Goal: Task Accomplishment & Management: Manage account settings

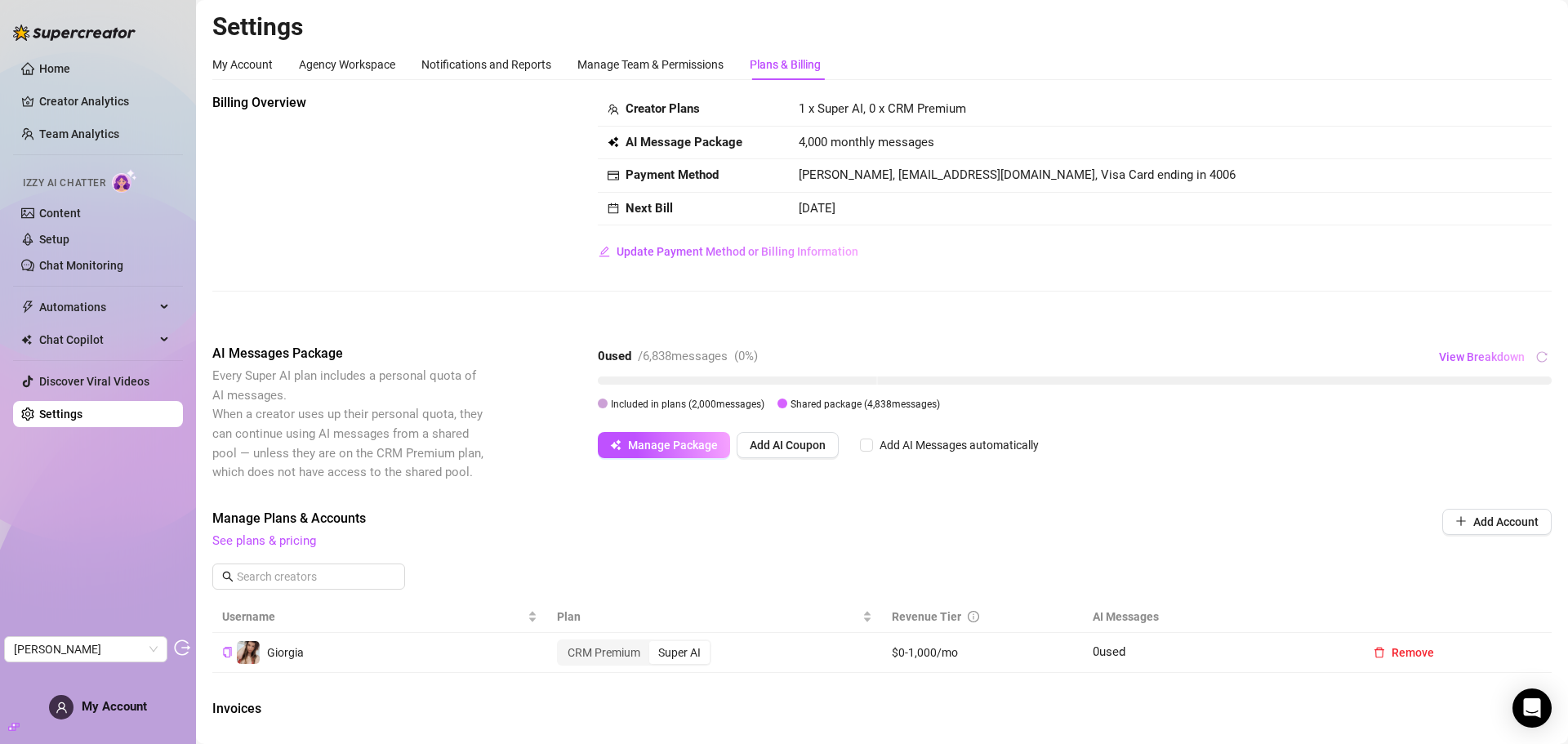
scroll to position [245, 0]
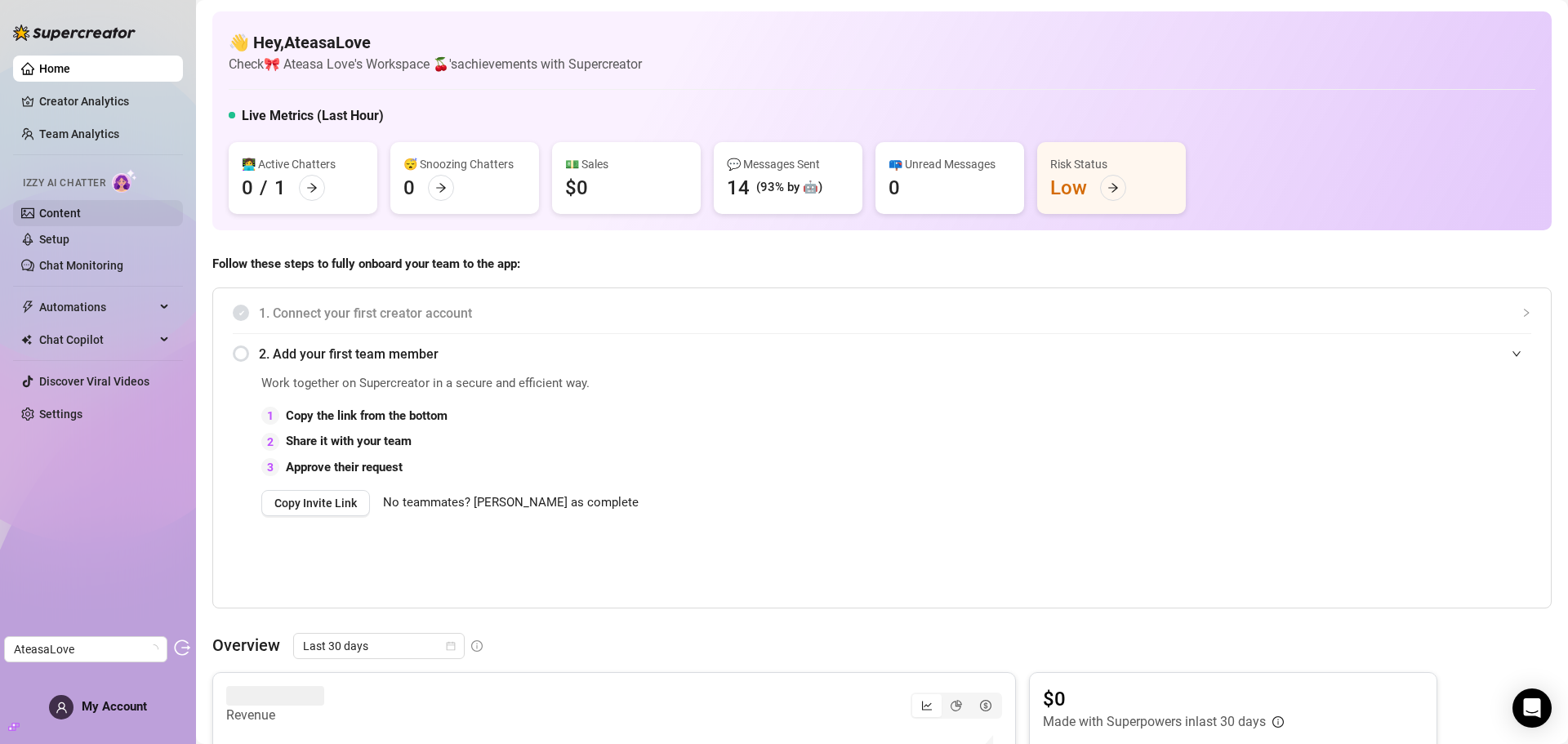
click at [81, 213] on link "Content" at bounding box center [60, 213] width 42 height 13
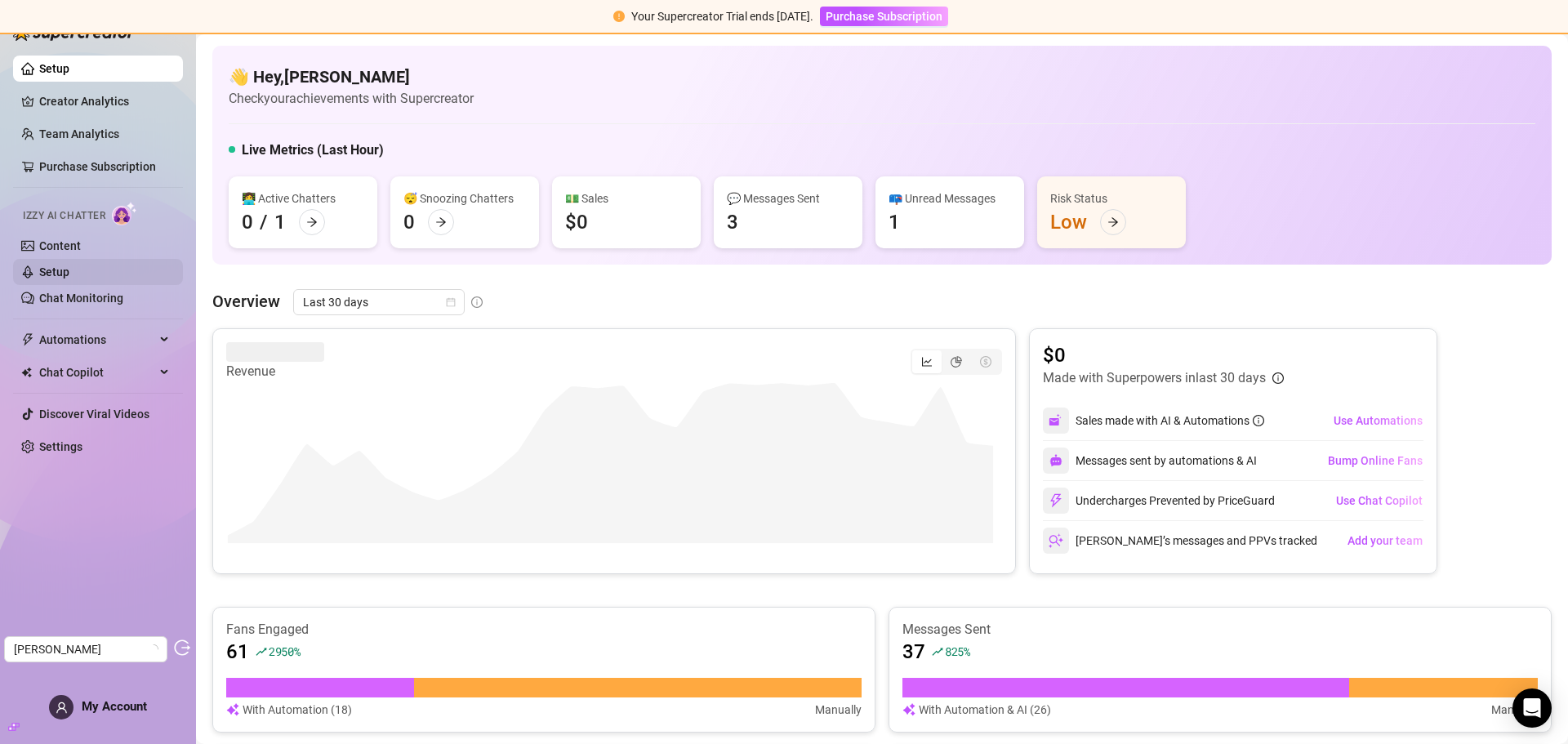
click at [68, 266] on link "Setup" at bounding box center [54, 272] width 30 height 13
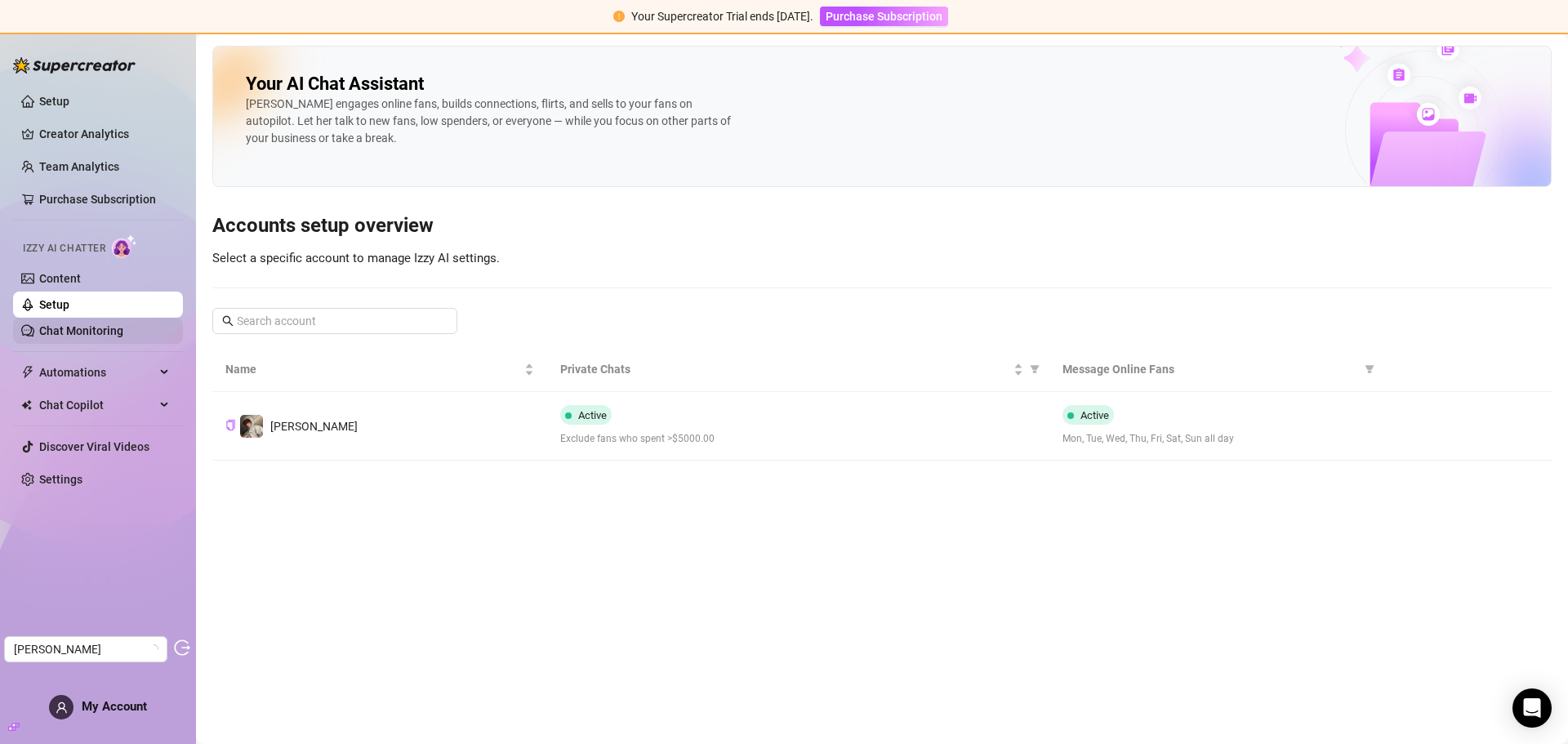
click at [79, 326] on link "Chat Monitoring" at bounding box center [81, 330] width 84 height 13
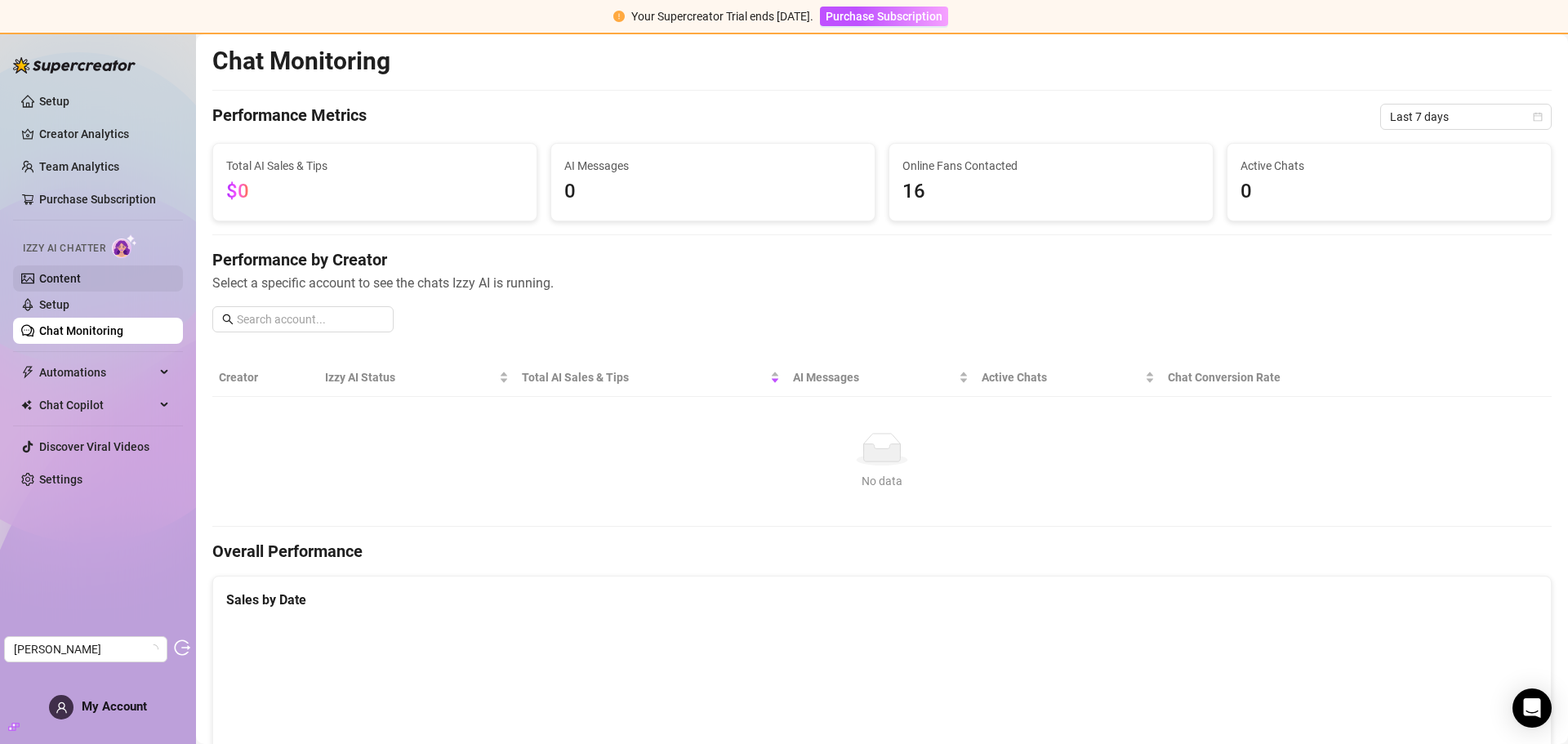
click at [81, 285] on link "Content" at bounding box center [60, 278] width 42 height 13
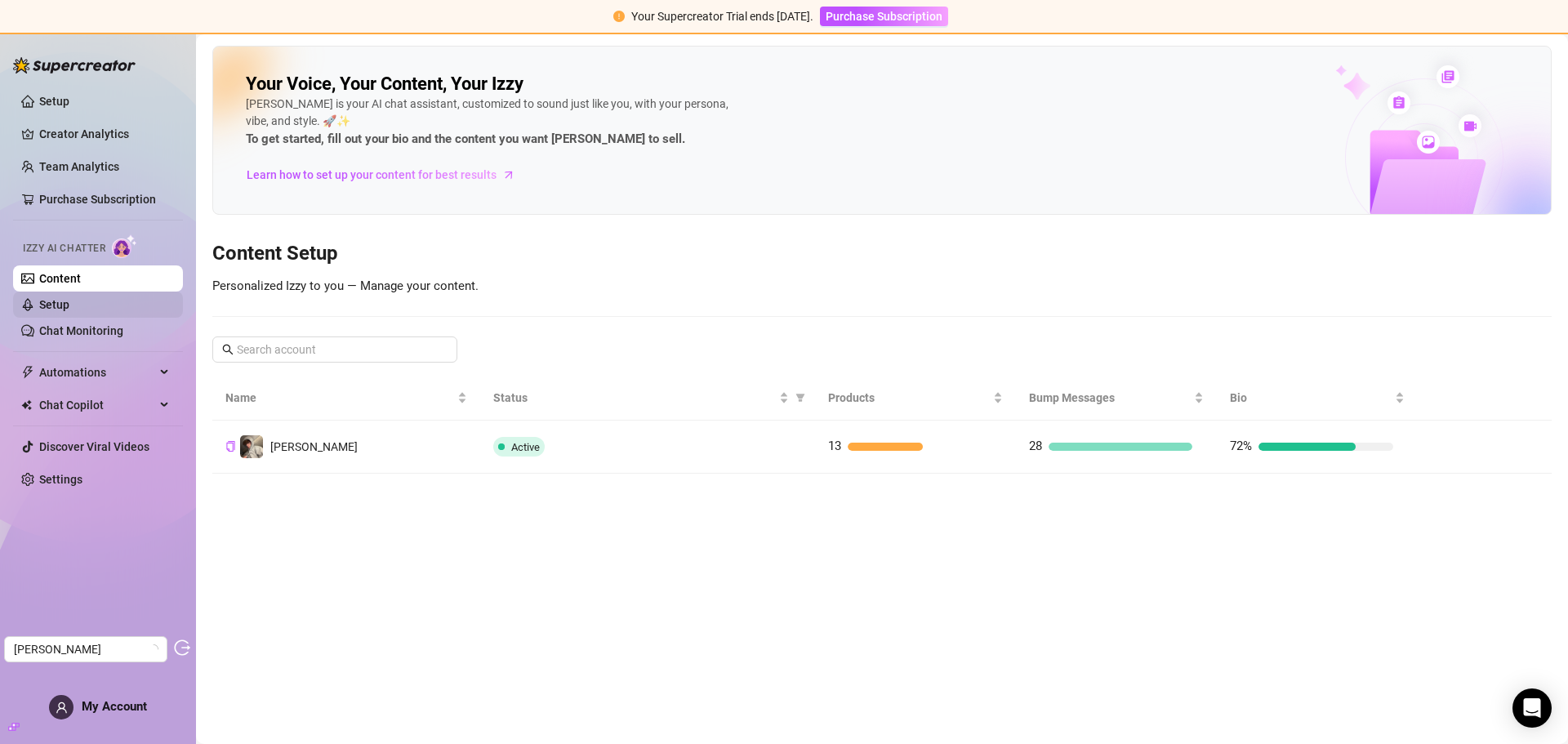
click at [69, 311] on link "Setup" at bounding box center [54, 305] width 30 height 13
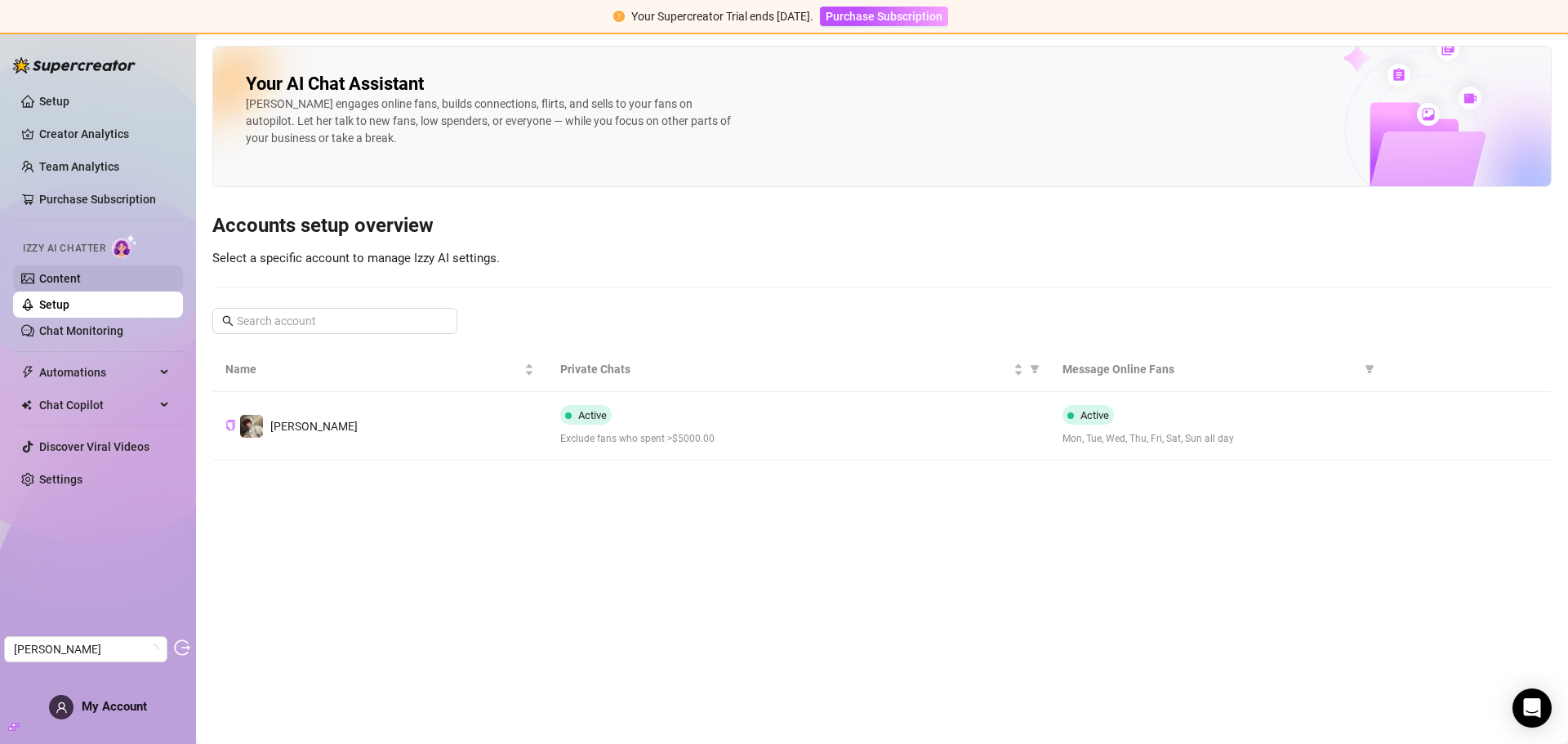
click at [81, 275] on link "Content" at bounding box center [60, 278] width 42 height 13
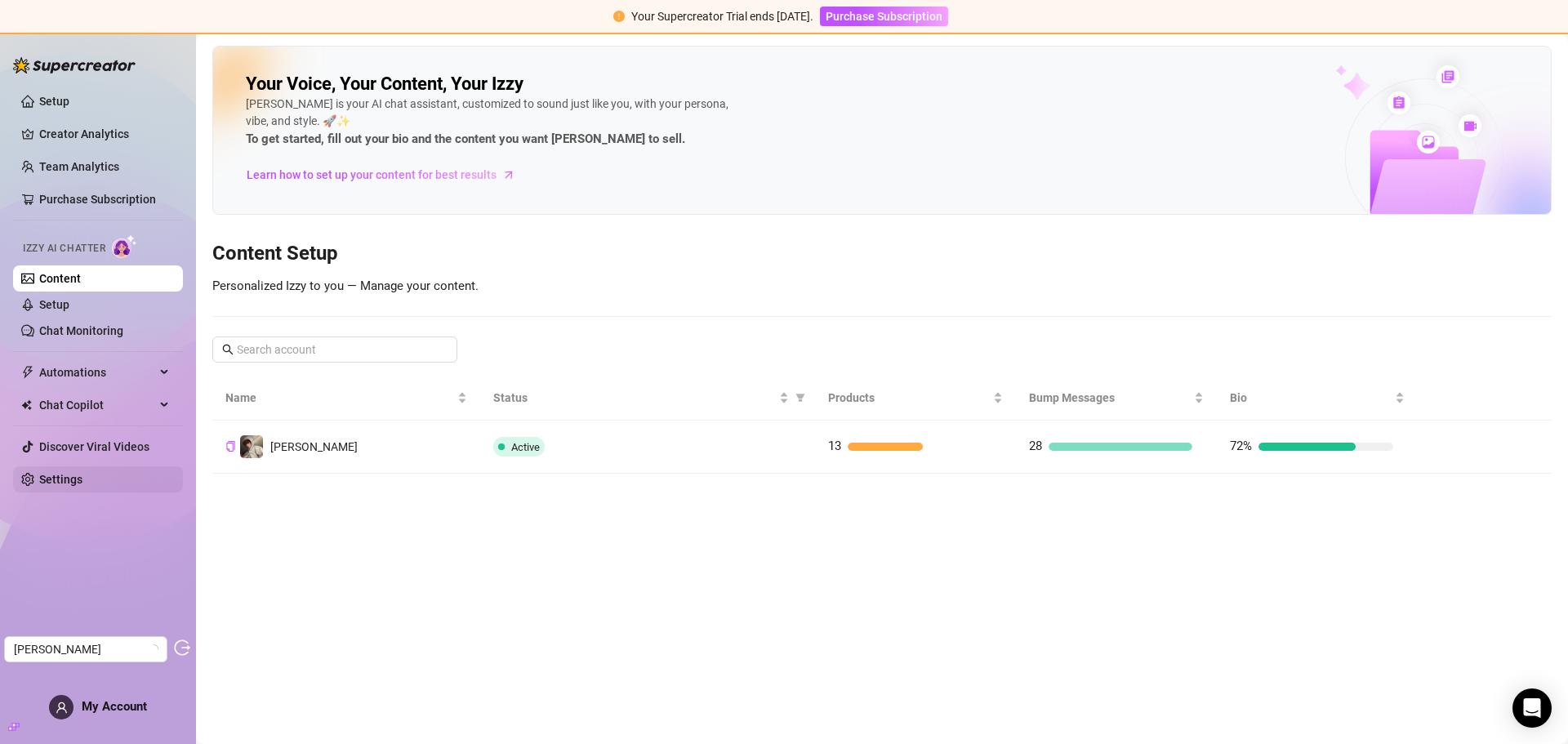
click at [83, 473] on link "Settings" at bounding box center [61, 479] width 44 height 13
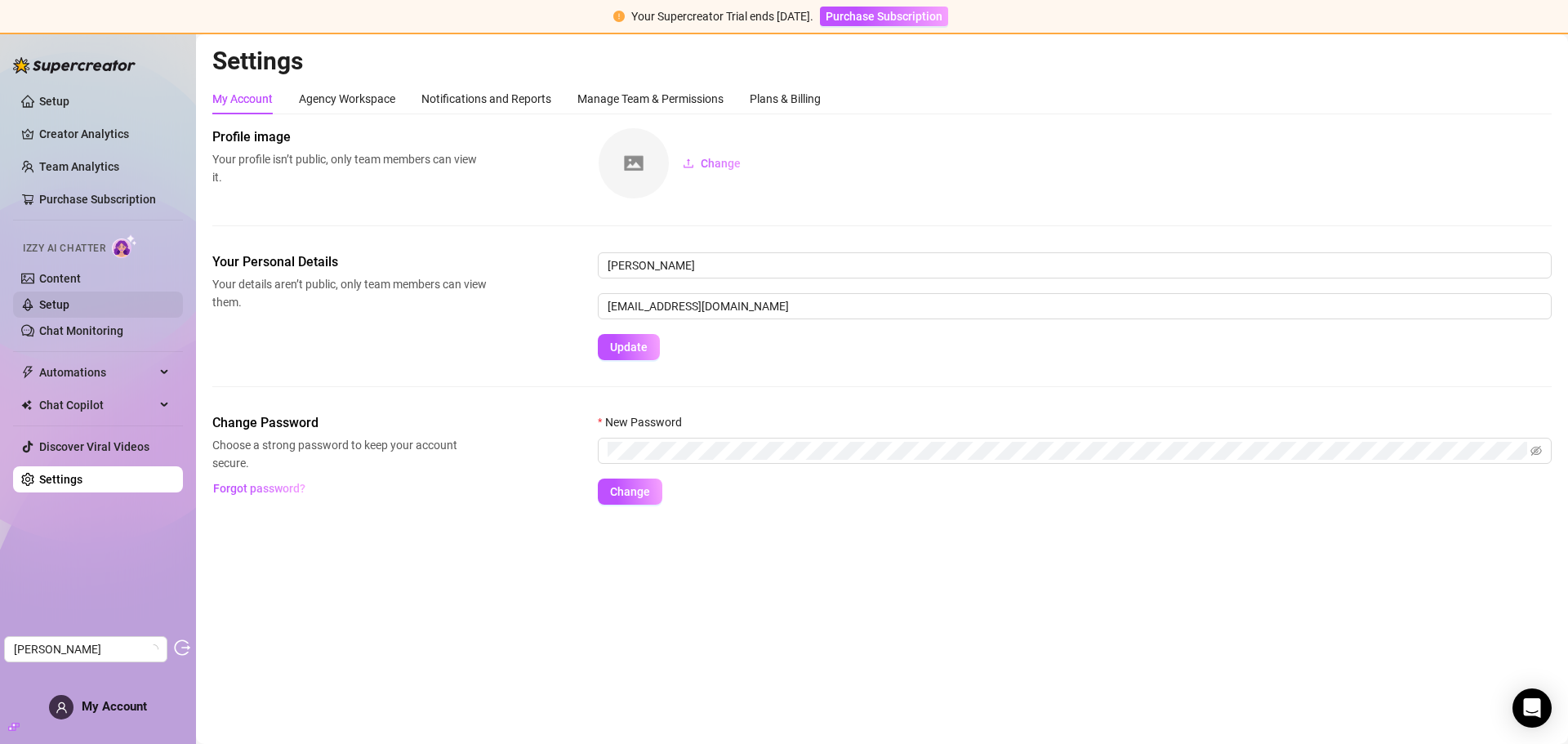
click at [69, 303] on link "Setup" at bounding box center [54, 305] width 30 height 13
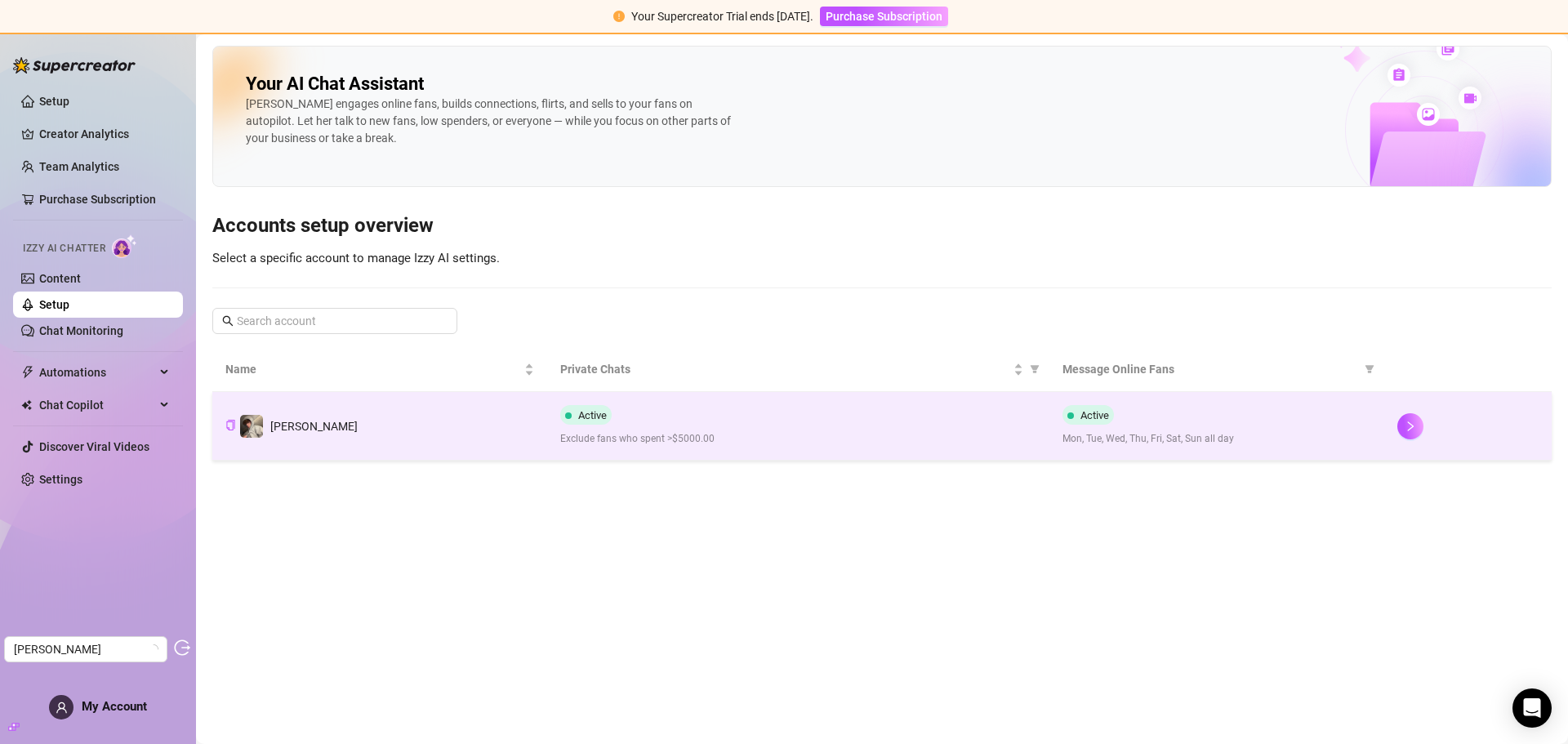
click at [811, 426] on div "Active Exclude fans who spent >$5000.00" at bounding box center [798, 426] width 476 height 42
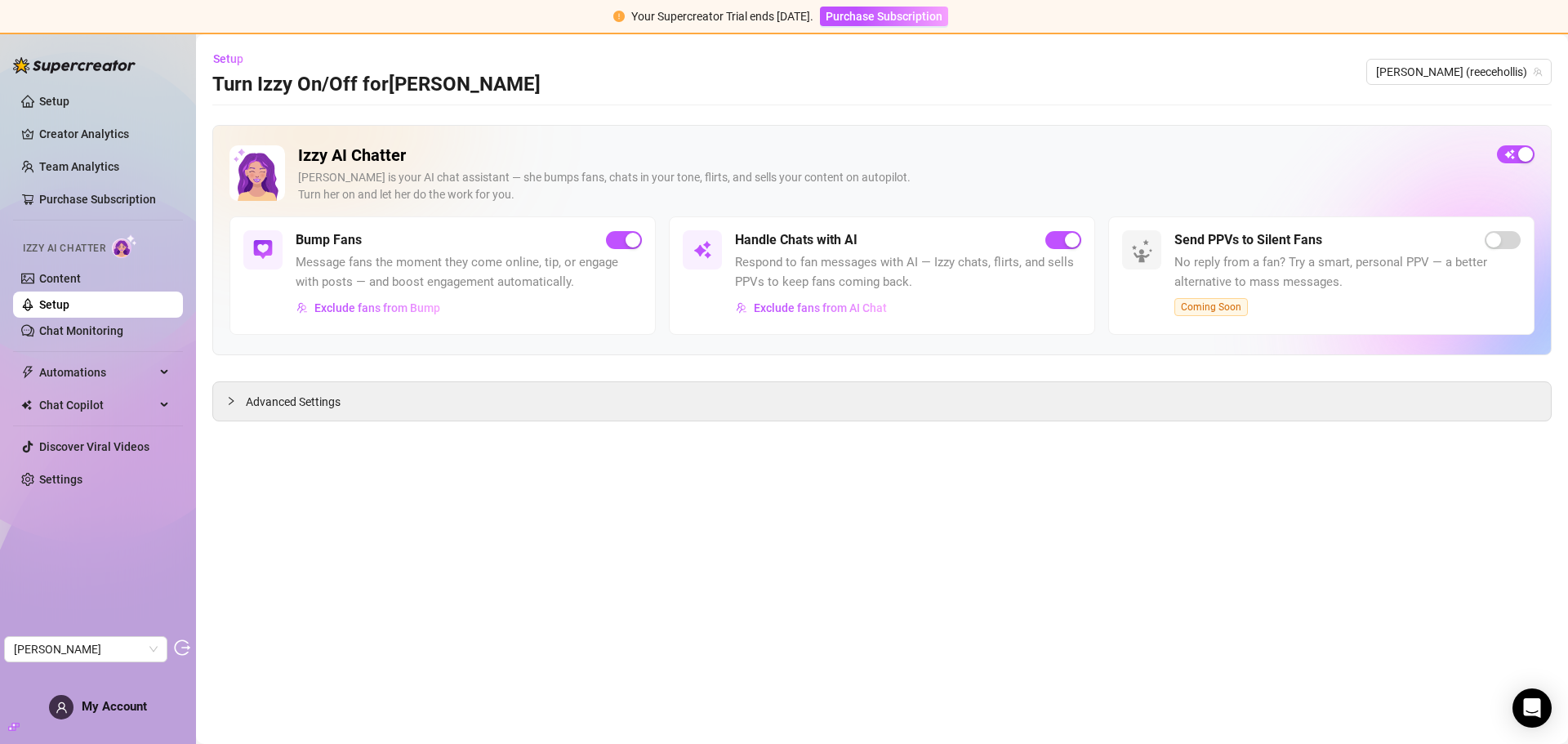
click at [959, 243] on div "Handle Chats with AI" at bounding box center [908, 240] width 347 height 20
click at [858, 315] on span "Exclude fans from AI Chat" at bounding box center [820, 307] width 133 height 13
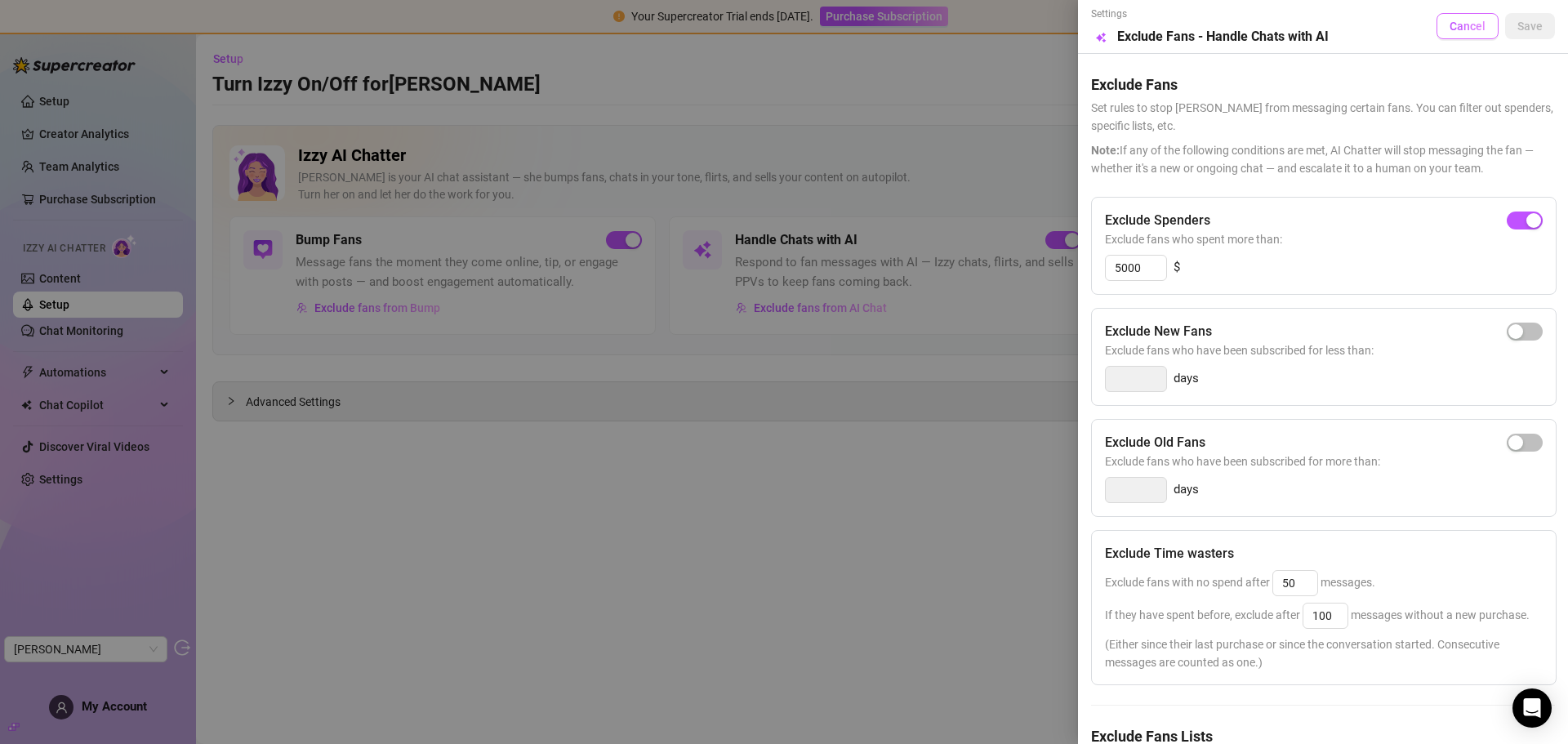
click at [1455, 34] on button "Cancel" at bounding box center [1468, 25] width 62 height 26
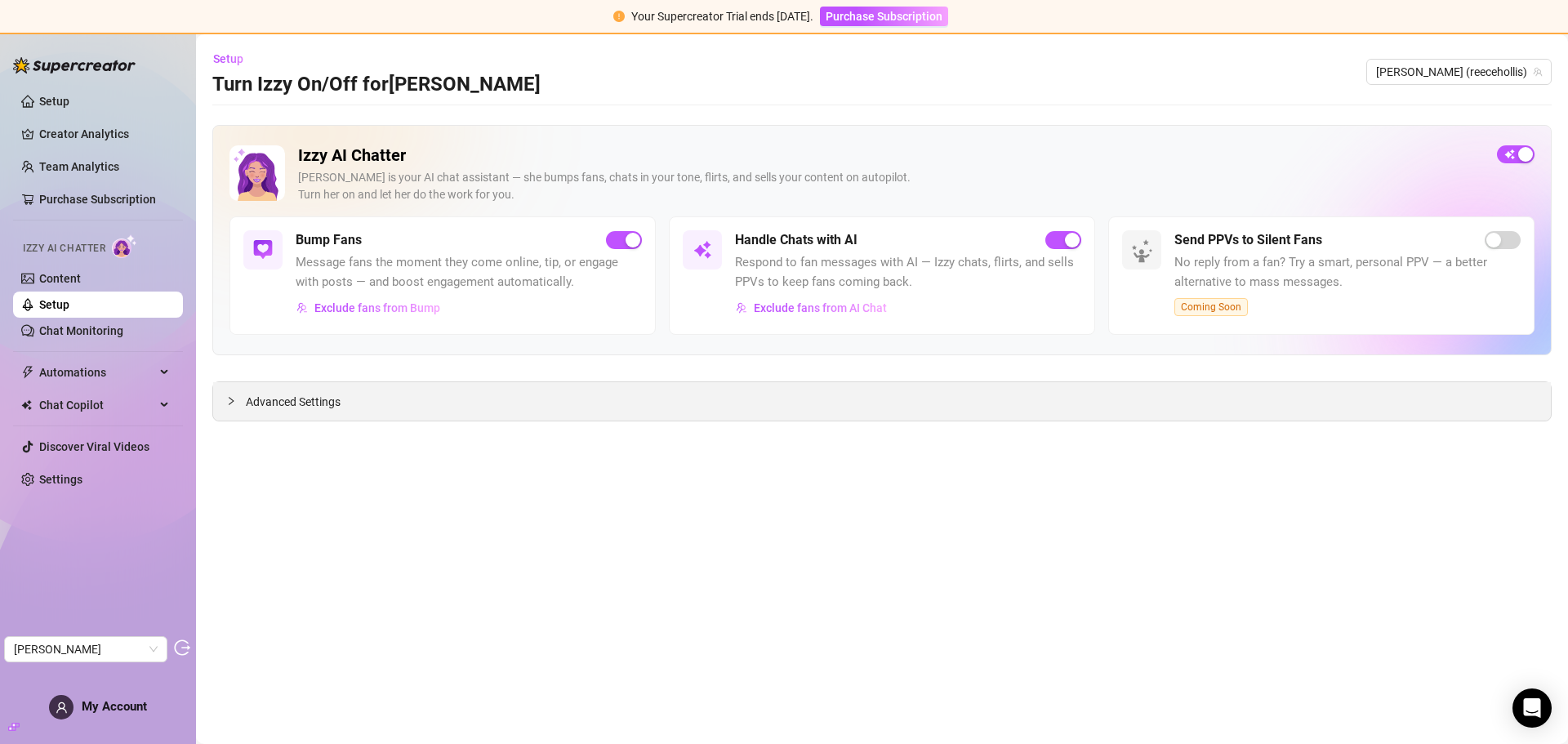
click at [298, 402] on span "Advanced Settings" at bounding box center [293, 402] width 95 height 18
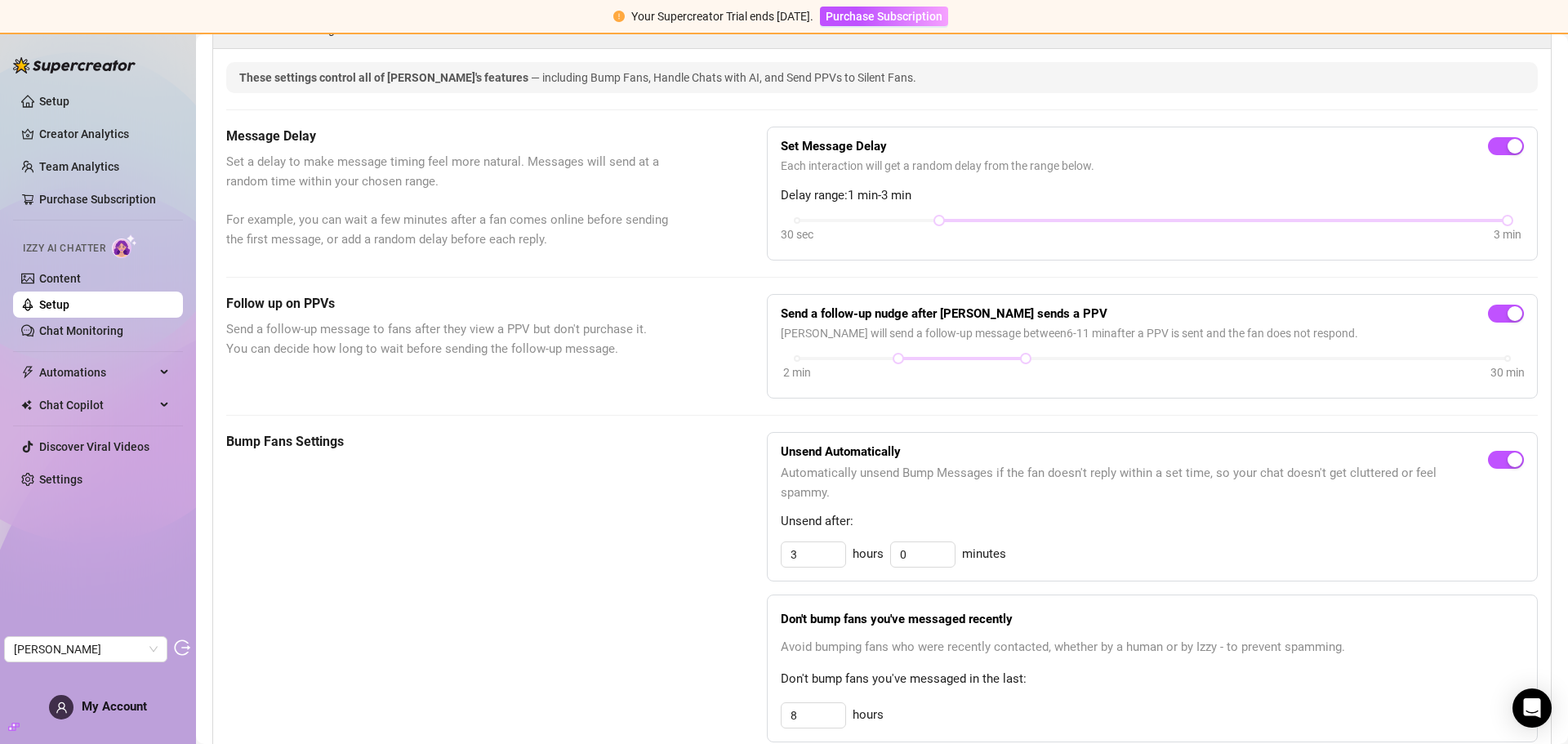
scroll to position [366, 0]
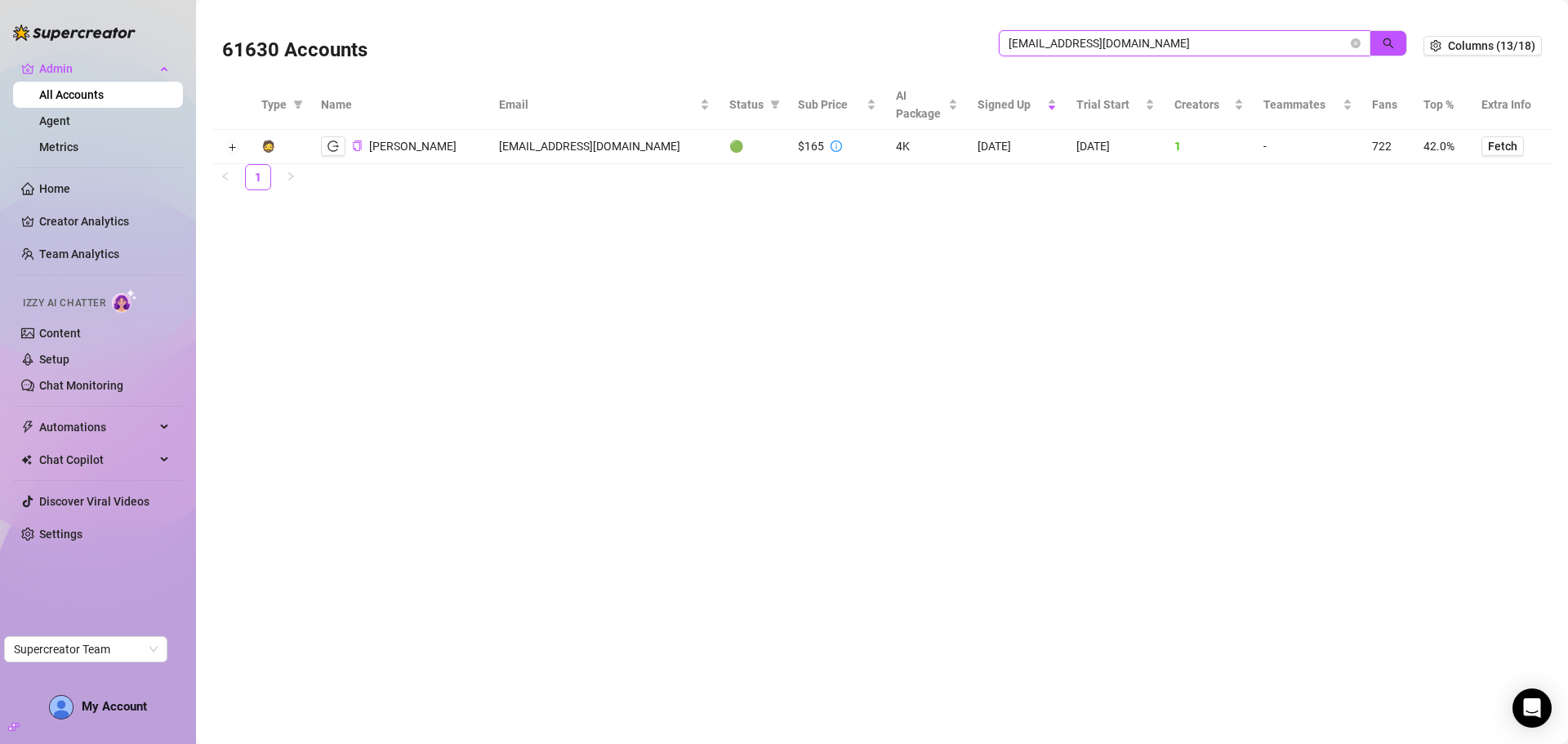
click at [1127, 44] on span "superjax00@gmail.com" at bounding box center [1185, 43] width 371 height 26
drag, startPoint x: 1158, startPoint y: 45, endPoint x: 939, endPoint y: 35, distance: 219.2
click at [939, 35] on div "61630 Accounts superjax00@gmail.com" at bounding box center [823, 45] width 1201 height 55
paste input "[EMAIL_ADDRESS][DOMAIN_NAME]"
click at [1387, 45] on icon "search" at bounding box center [1388, 43] width 12 height 12
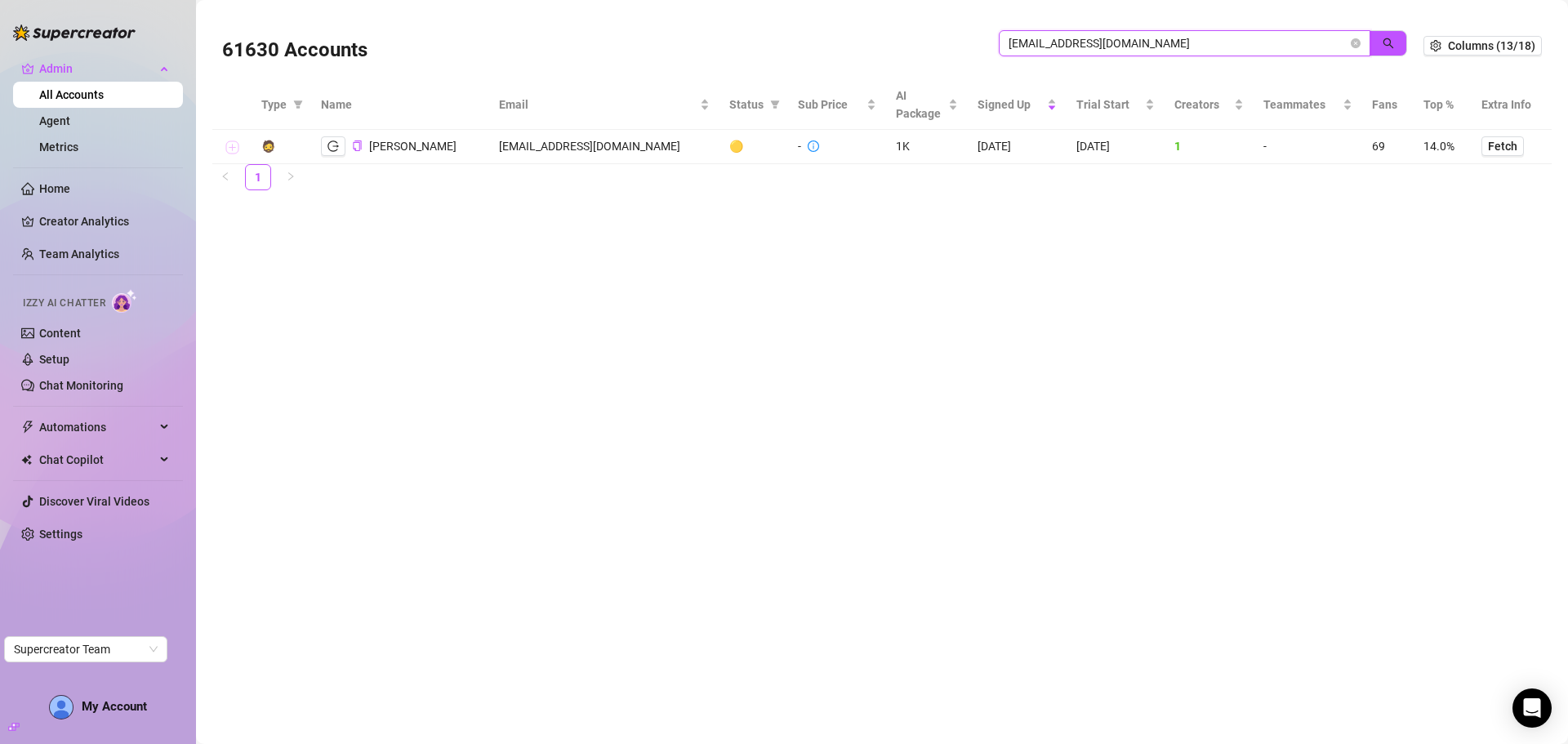
type input "[EMAIL_ADDRESS][DOMAIN_NAME]"
click at [235, 150] on button "Expand row" at bounding box center [232, 147] width 13 height 13
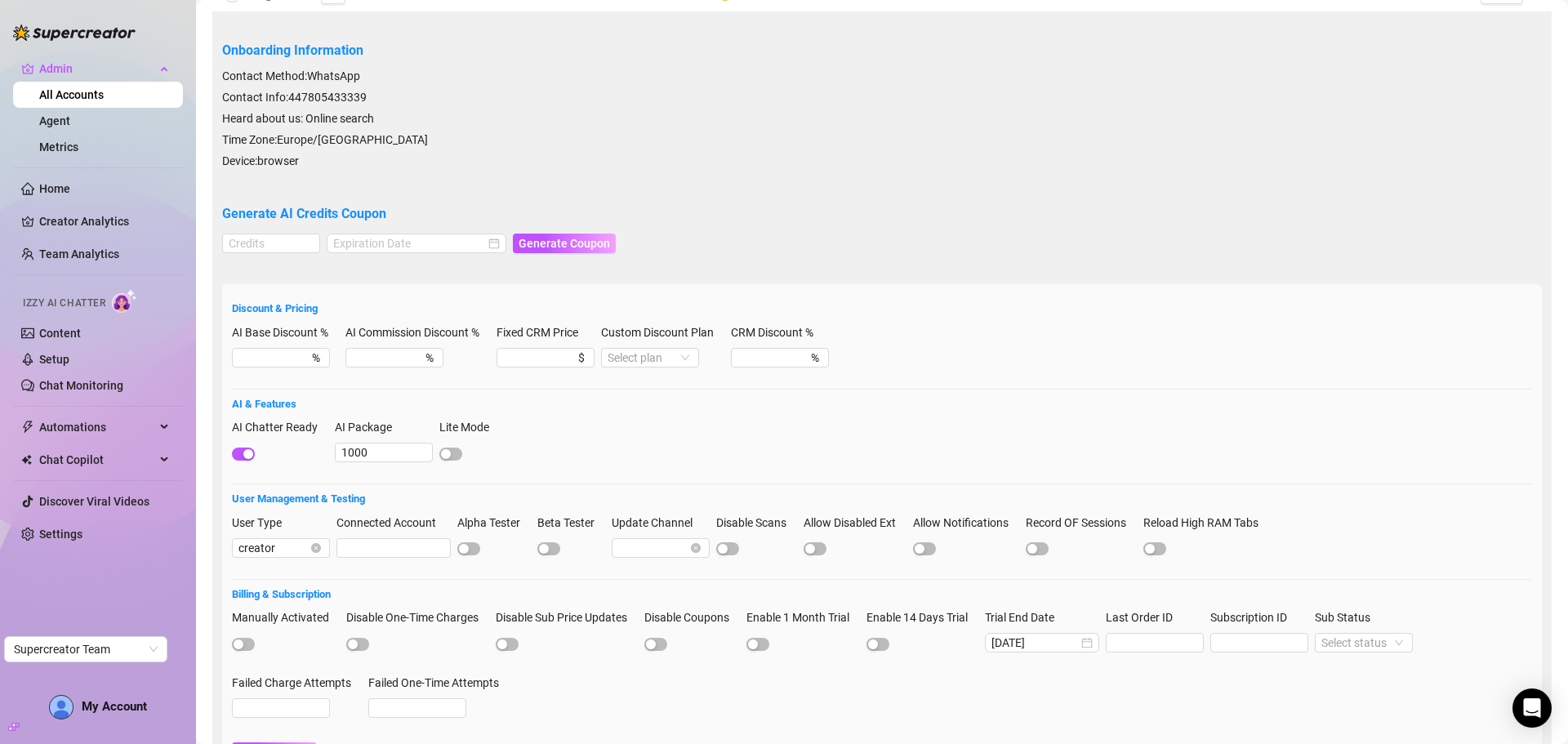
scroll to position [18, 0]
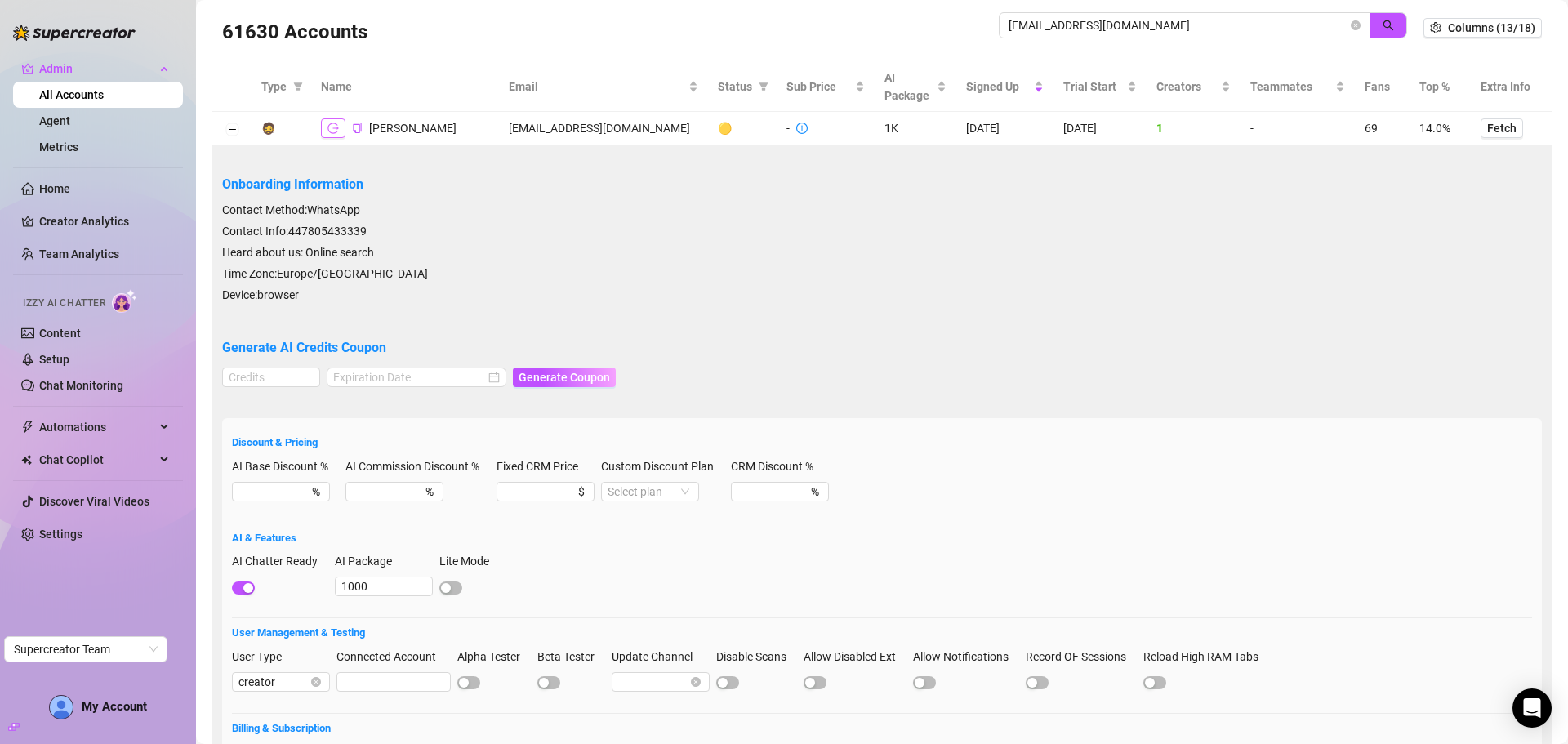
click at [334, 125] on icon "logout" at bounding box center [333, 128] width 12 height 12
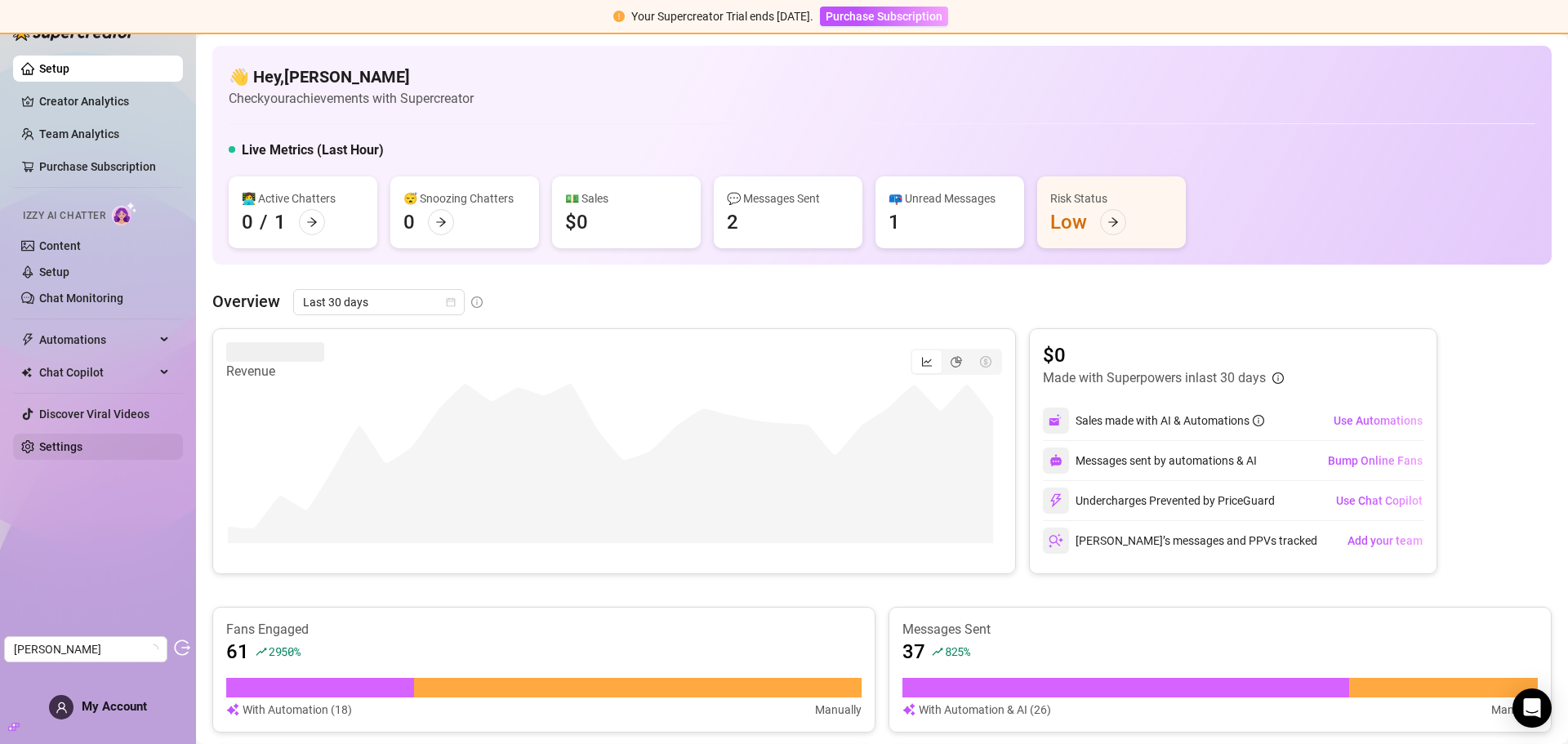
click at [64, 446] on link "Settings" at bounding box center [61, 447] width 44 height 13
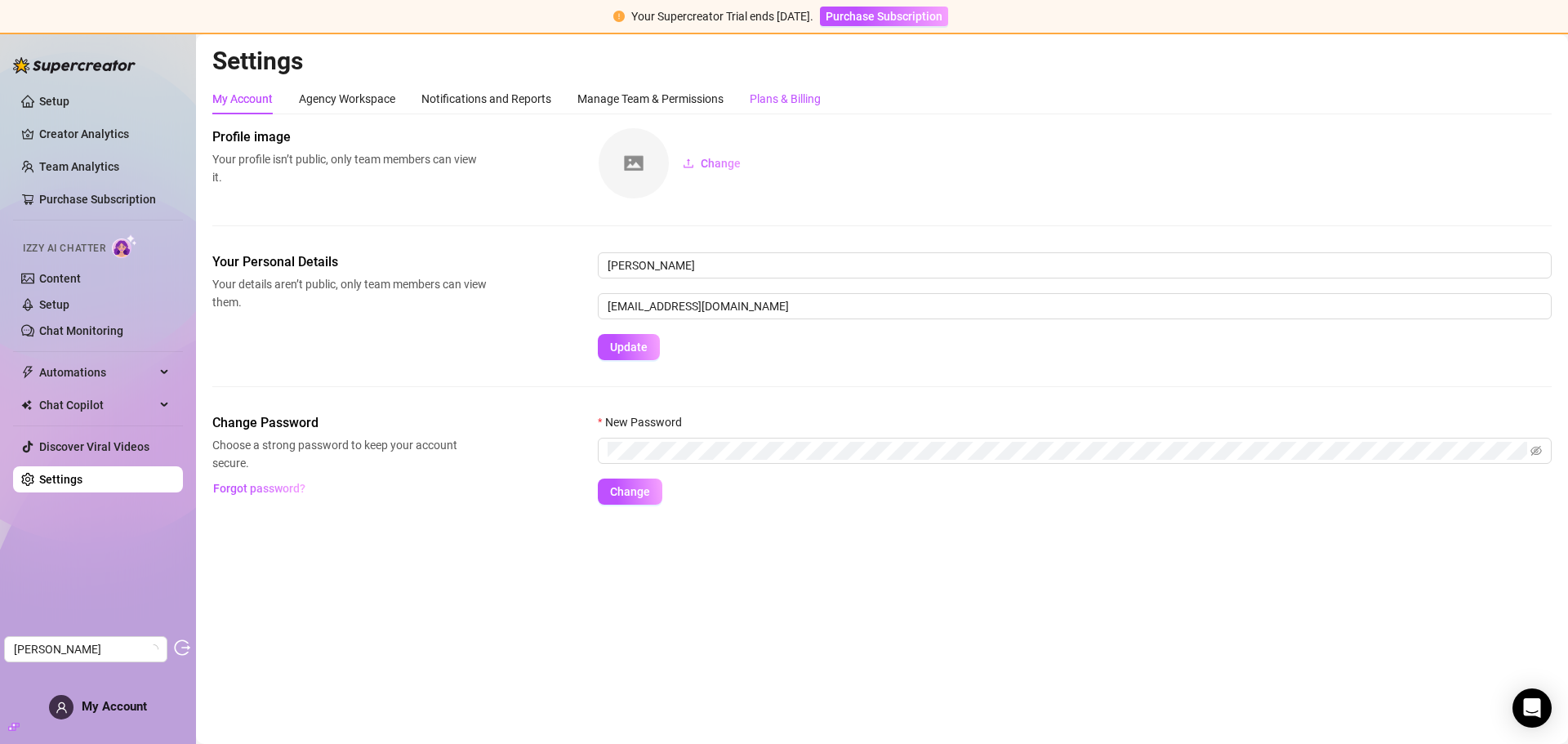
click at [775, 92] on div "Plans & Billing" at bounding box center [785, 99] width 71 height 18
